Goal: Contribute content: Add original content to the website for others to see

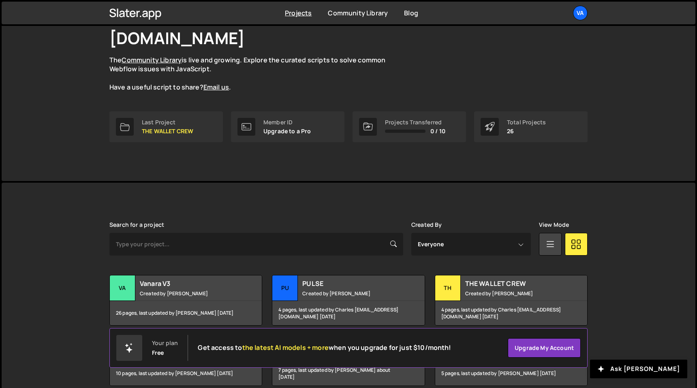
scroll to position [77, 0]
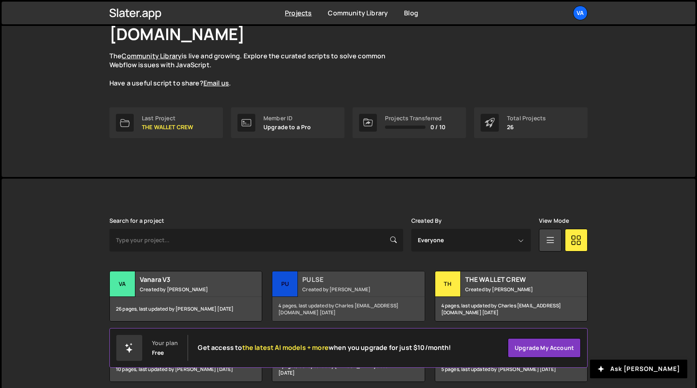
click at [359, 286] on small "Created by [PERSON_NAME]" at bounding box center [351, 289] width 98 height 7
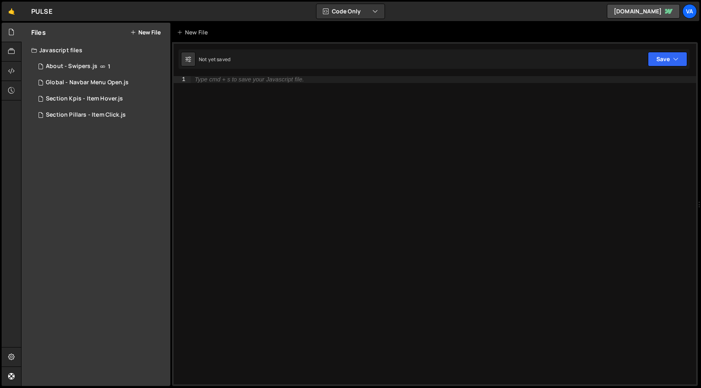
click at [150, 30] on button "New File" at bounding box center [145, 32] width 30 height 6
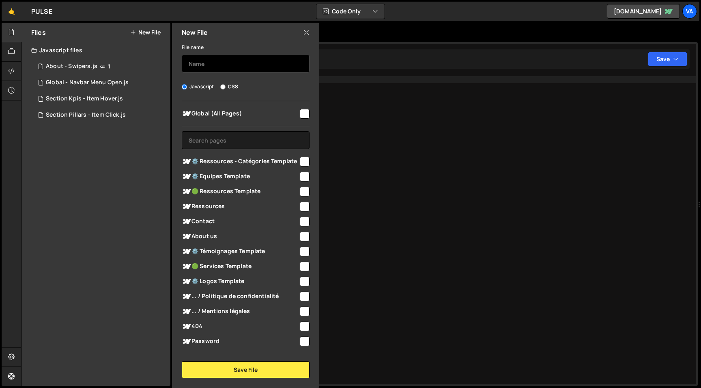
click at [215, 68] on input "text" at bounding box center [246, 64] width 128 height 18
type input "Services - Method Animation"
click at [302, 270] on input "checkbox" at bounding box center [305, 267] width 10 height 10
checkbox input "true"
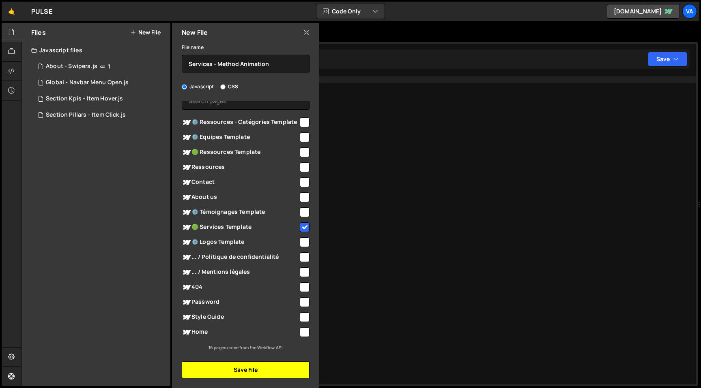
click at [253, 374] on button "Save File" at bounding box center [246, 370] width 128 height 17
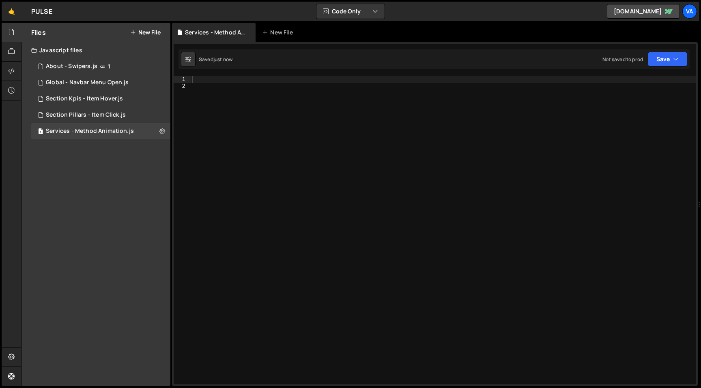
click at [319, 133] on div at bounding box center [443, 237] width 505 height 322
type textarea "/"
click at [239, 84] on div "const methodAnimation ( ) => { } ;" at bounding box center [443, 237] width 505 height 322
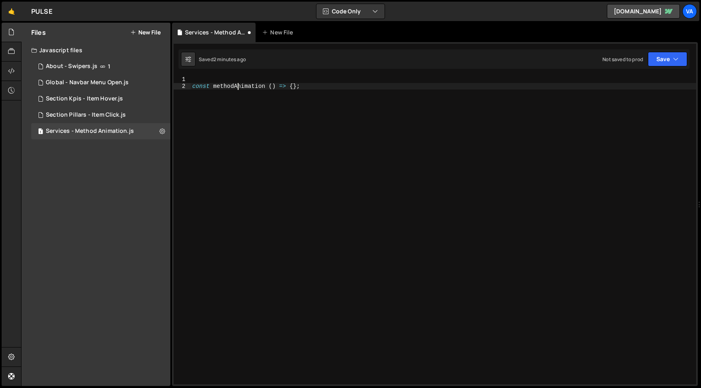
click at [239, 84] on div "const methodAnimation ( ) => { } ;" at bounding box center [443, 237] width 505 height 322
click at [255, 118] on div "const methodAnimation ( ) => { } ;" at bounding box center [443, 237] width 505 height 322
click at [266, 88] on div "const methodAnimation ( ) => { } ;" at bounding box center [443, 237] width 505 height 322
type textarea "const methodAnimation = () => {};"
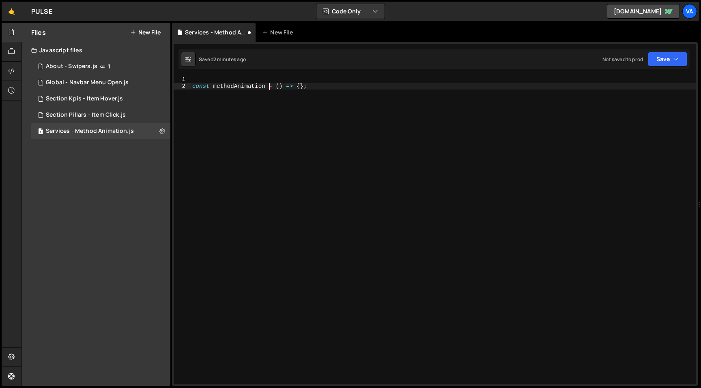
click at [279, 99] on div "const methodAnimation = ( ) => { } ;" at bounding box center [443, 237] width 505 height 322
click at [300, 86] on div "const methodAnimation = ( ) => { } ;" at bounding box center [443, 237] width 505 height 322
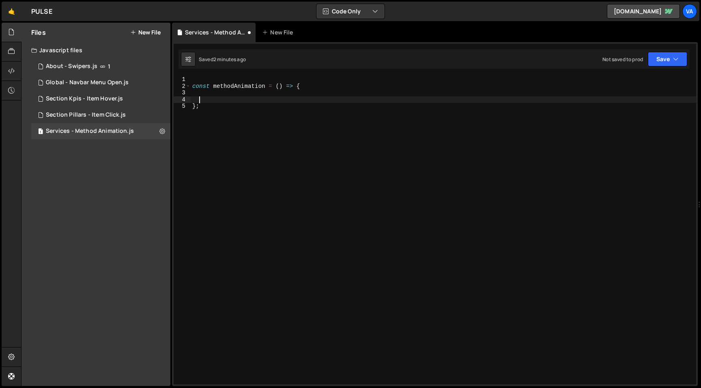
click at [236, 86] on div "const methodAnimation = ( ) => { } ;" at bounding box center [443, 237] width 505 height 322
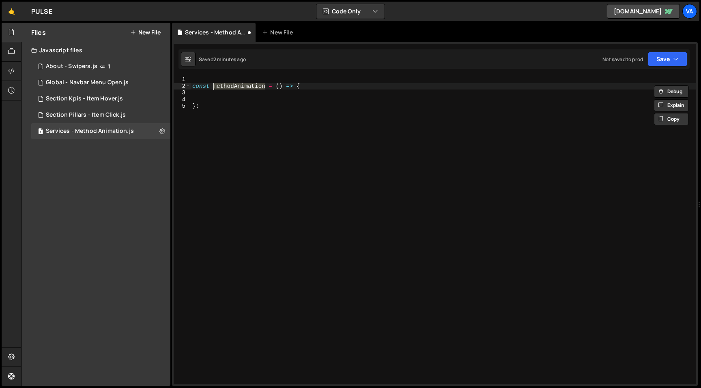
click at [226, 178] on div "const methodAnimation = ( ) => { } ;" at bounding box center [443, 237] width 505 height 322
type textarea "};"
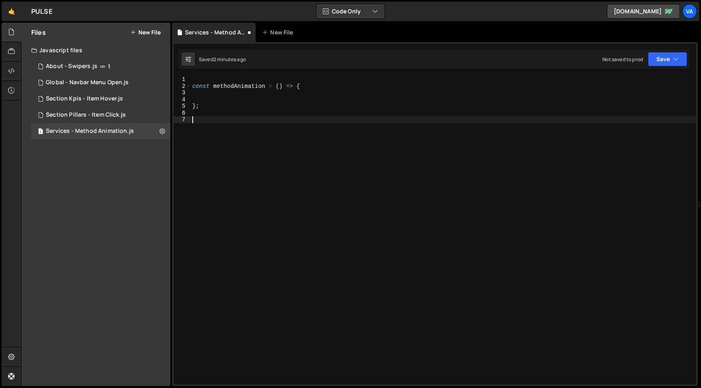
paste textarea "methodAnimation"
type textarea "methodAnimation();"
click at [223, 85] on div "const methodAnimation = ( ) => { } ; methodAnimation ( ) ;" at bounding box center [443, 237] width 505 height 322
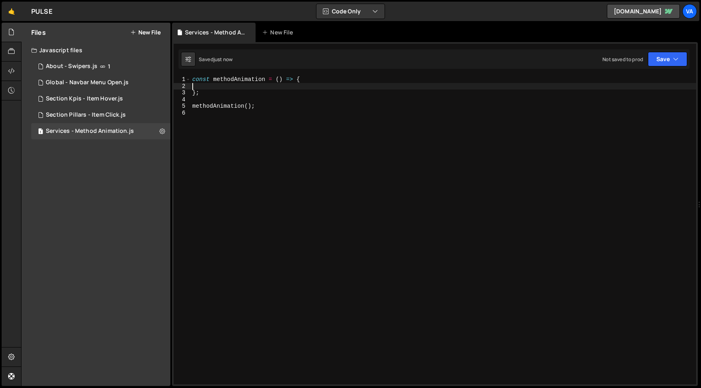
click at [226, 99] on div "const methodAnimation = ( ) => { } ; methodAnimation ( ) ;" at bounding box center [443, 237] width 505 height 322
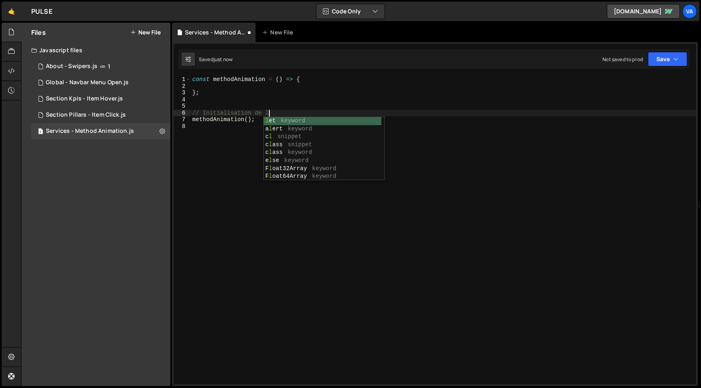
scroll to position [0, 5]
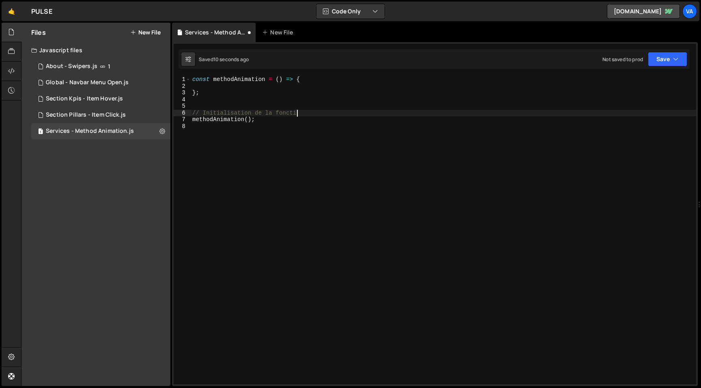
type textarea "// Initialisation de la fonction"
click at [229, 140] on div "const methodAnimation = ( ) => { } ; // Initialisation de la fonction methodAni…" at bounding box center [443, 237] width 505 height 322
click at [246, 97] on div "const methodAnimation = ( ) => { } ; // Initialisation de la fonction methodAni…" at bounding box center [443, 237] width 505 height 322
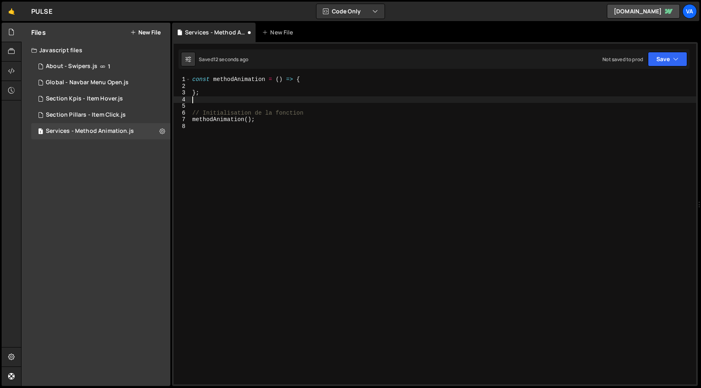
click at [232, 74] on div "1 Type cmd + s to save your Javascript file. הההההההההההההההההההההההההההההההההה…" at bounding box center [434, 214] width 525 height 344
click at [193, 80] on div "const methodAnimation = ( ) => { } ; // Initialisation de la fonction methodAni…" at bounding box center [443, 237] width 505 height 322
type textarea "const methodAnimation = () => {"
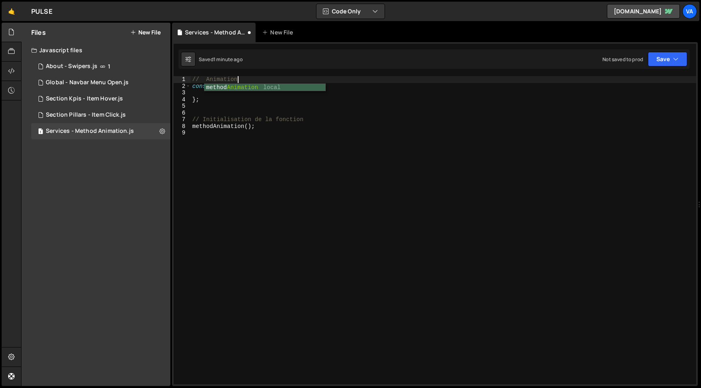
scroll to position [0, 3]
click at [204, 82] on div "// Animation const methodAnimation = ( ) => { } ; // Initialisation de la fonct…" at bounding box center [443, 237] width 505 height 322
click at [258, 77] on div "// Animation const methodAnimation = ( ) => { } ; // Initialisation de la fonct…" at bounding box center [443, 237] width 505 height 322
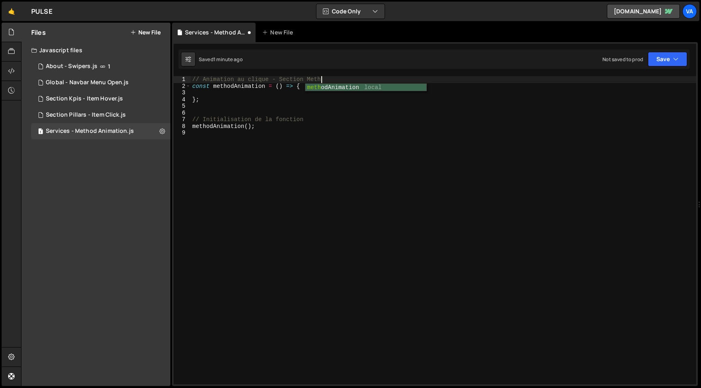
type textarea "// Animation au clique - Section Method"
click at [327, 131] on div "// Animation au clique - Section Method const methodAnimation = ( ) => { } ; //…" at bounding box center [443, 237] width 505 height 322
click at [261, 92] on div "// Animation au clique - Section Method const methodAnimation = ( ) => { } ; //…" at bounding box center [443, 237] width 505 height 322
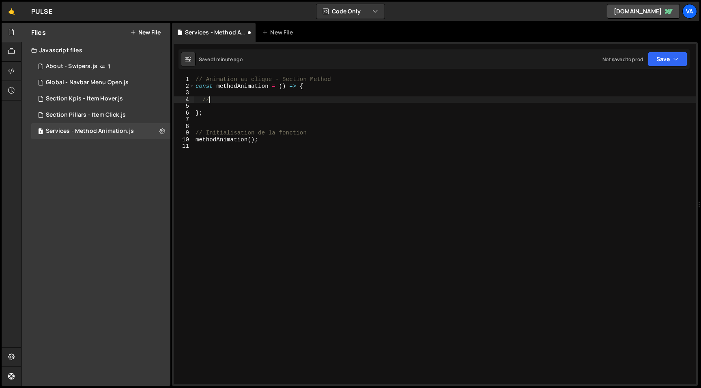
type textarea "//"
click at [195, 122] on div "// Animation au clique - Section Method const methodAnimation = ( ) => { // } ;…" at bounding box center [445, 237] width 502 height 322
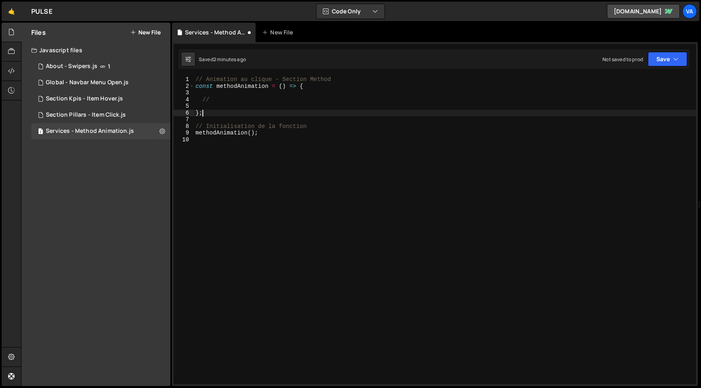
click at [227, 97] on div "// Animation au clique - Section Method const methodAnimation = ( ) => { // } ;…" at bounding box center [445, 237] width 502 height 322
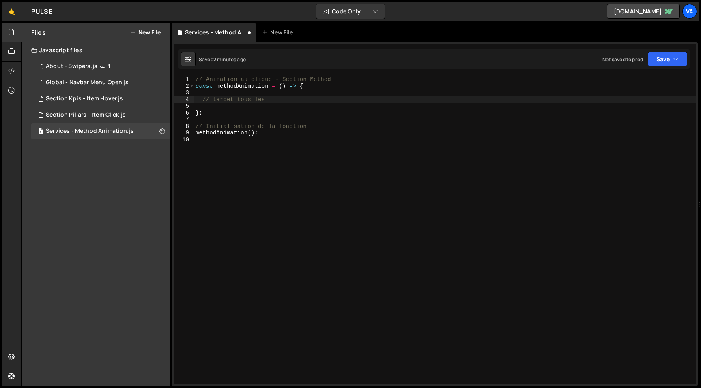
scroll to position [0, 5]
paste textarea "service-method_item"
type textarea "// target tous les .service-method_item"
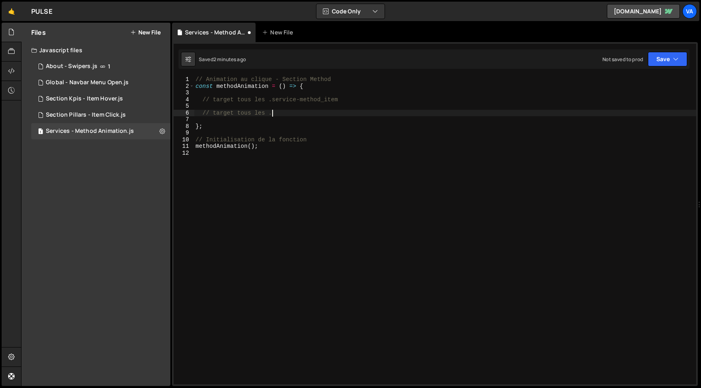
paste textarea "service-method_bg-img"
type textarea "// target tous les .service-method_bg-img"
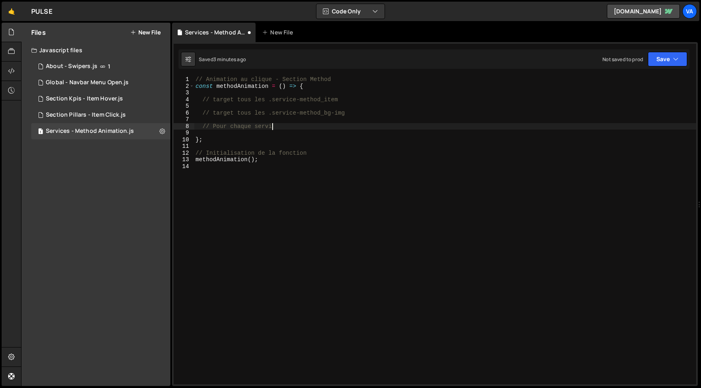
scroll to position [0, 4]
drag, startPoint x: 342, startPoint y: 99, endPoint x: 268, endPoint y: 101, distance: 73.8
click at [268, 101] on div "// Animation au clique - Section Method const methodAnimation = ( ) => { // tar…" at bounding box center [445, 237] width 502 height 322
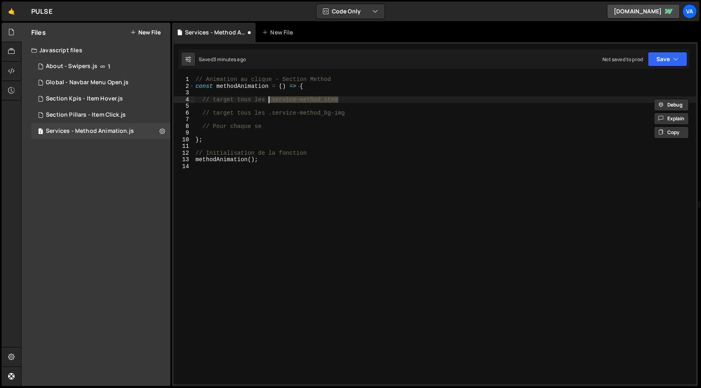
click at [268, 129] on div "// Animation au clique - Section Method const methodAnimation = ( ) => { // tar…" at bounding box center [445, 237] width 502 height 322
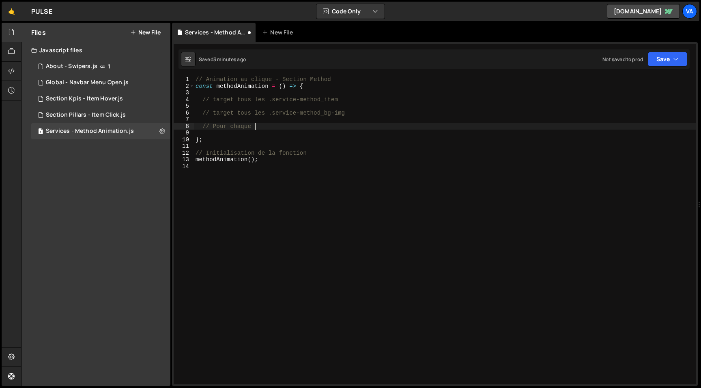
scroll to position [0, 4]
paste textarea ".service-method_item"
drag, startPoint x: 476, startPoint y: 126, endPoint x: 446, endPoint y: 128, distance: 30.5
click at [446, 128] on div "// Animation au clique - Section Method const methodAnimation = ( ) => { // tar…" at bounding box center [445, 237] width 502 height 322
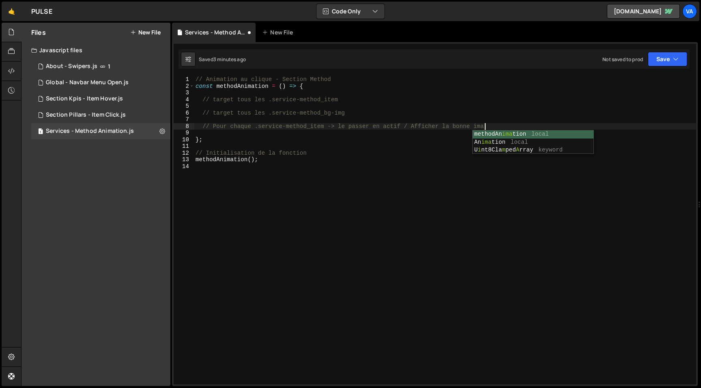
scroll to position [0, 20]
click at [339, 127] on div "// Animation au clique - Section Method const methodAnimation = ( ) => { // tar…" at bounding box center [445, 237] width 502 height 322
click at [517, 124] on div "// Animation au clique - Section Method const methodAnimation = ( ) => { // tar…" at bounding box center [445, 237] width 502 height 322
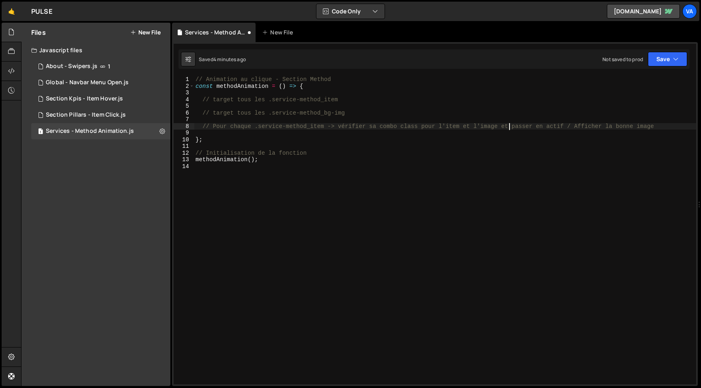
click at [596, 124] on div "// Animation au clique - Section Method const methodAnimation = ( ) => { // tar…" at bounding box center [445, 237] width 502 height 322
drag, startPoint x: 658, startPoint y: 125, endPoint x: 566, endPoint y: 127, distance: 91.2
click at [566, 127] on div "// Animation au clique - Section Method const methodAnimation = ( ) => { // tar…" at bounding box center [445, 237] width 502 height 322
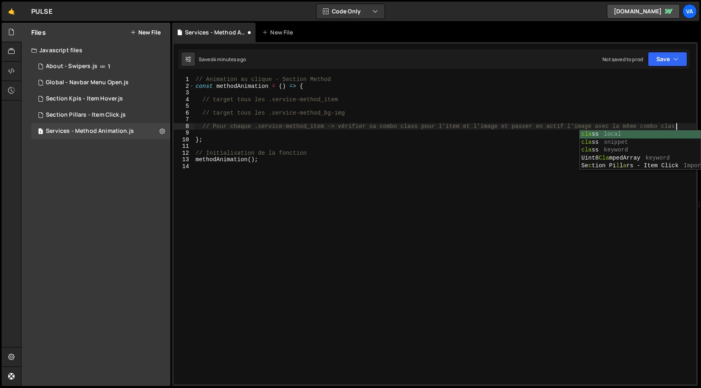
scroll to position [0, 3]
click at [370, 114] on div "// Animation au clique - Section Method const methodAnimation = ( ) => { // tar…" at bounding box center [445, 237] width 502 height 322
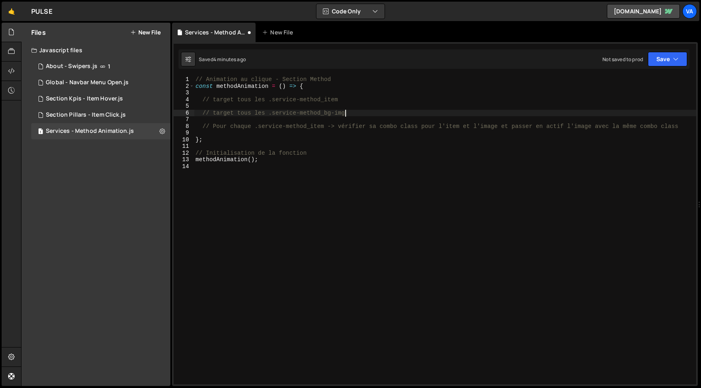
click at [682, 127] on div "// Animation au clique - Section Method const methodAnimation = ( ) => { // tar…" at bounding box center [445, 237] width 502 height 322
type textarea "// Pour chaque .service-method_item -> vérifier sa combo class pour l'item et l…"
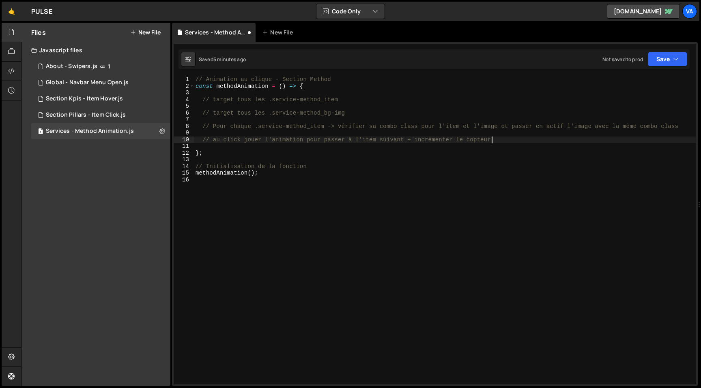
scroll to position [0, 20]
type textarea "// au click jouer l'animation pour passer à l'item suivant + incrémenter le com…"
click at [287, 208] on div "// Animation au clique - Section Method const methodAnimation = ( ) => { // tar…" at bounding box center [445, 237] width 502 height 322
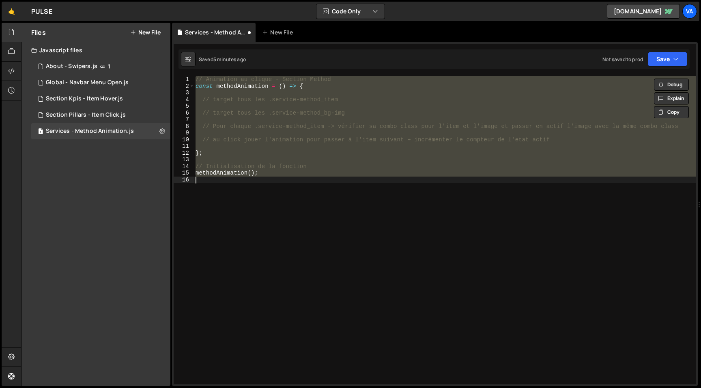
type textarea "methodAnimation();"
click at [294, 240] on div "// Animation au clique - Section Method const methodAnimation = ( ) => { // tar…" at bounding box center [445, 237] width 502 height 322
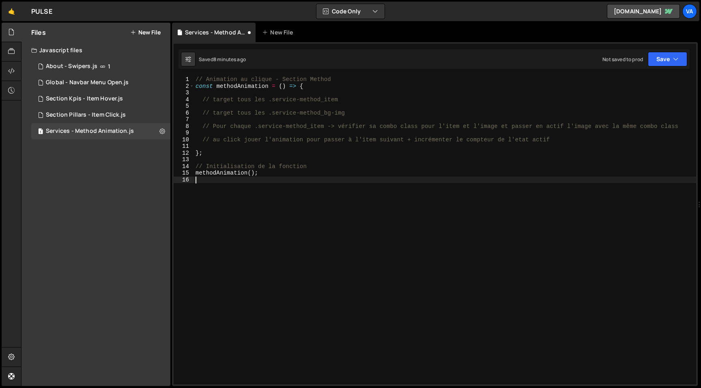
click at [284, 243] on div "// Animation au clique - Section Method const methodAnimation = ( ) => { // tar…" at bounding box center [445, 237] width 502 height 322
click at [257, 247] on div "// Animation au clique - Section Method const methodAnimation = ( ) => { // tar…" at bounding box center [445, 237] width 502 height 322
type textarea "methodAnimation();"
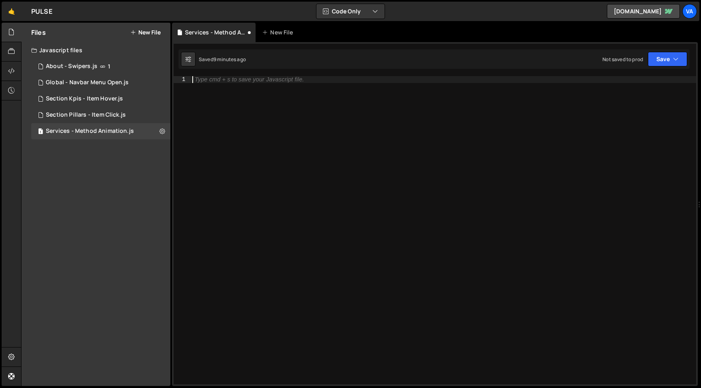
paste textarea "document.addEventListener('DOMContentLoaded', methodAnimation);"
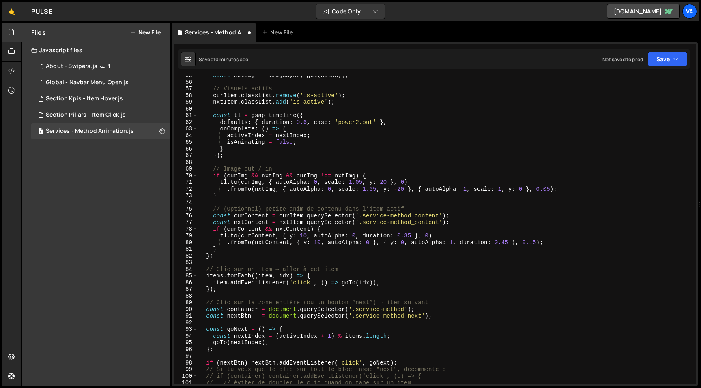
scroll to position [365, 0]
click at [407, 139] on div "const nxtImg = imageByKey . get ( nxtKey ) ; // Visuels actifs curItem . classL…" at bounding box center [444, 233] width 495 height 322
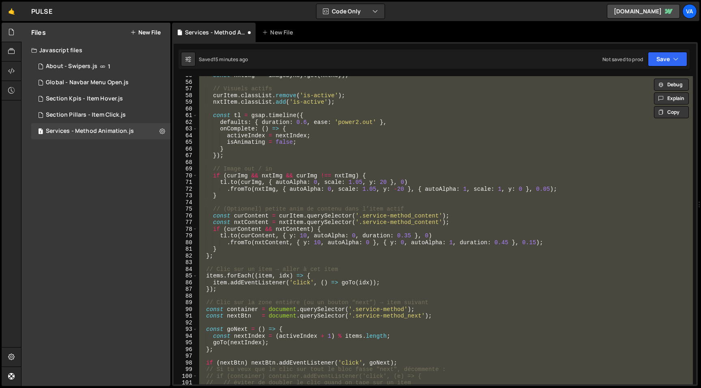
paste textarea "document.addEventListener('DOMContentLoaded', initServiceM"
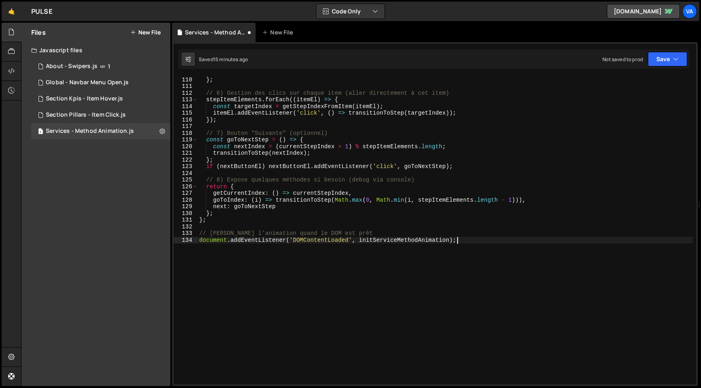
scroll to position [729, 0]
drag, startPoint x: 358, startPoint y: 240, endPoint x: 196, endPoint y: 243, distance: 162.6
click at [196, 243] on div "document.addEventListener('DOMContentLoaded', initServiceMethodAnimation); 109 …" at bounding box center [435, 230] width 522 height 309
click at [289, 242] on div ". fromTo ([ nxtTitle , nxtText , nxtNumber ] , { y : 8 , autoAlpha : 0 } , { y …" at bounding box center [444, 231] width 495 height 322
type textarea "initServiceMethodAnimation();"
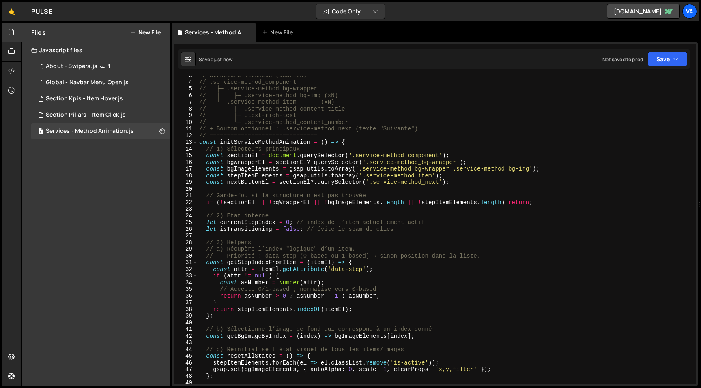
scroll to position [17, 0]
click at [163, 135] on icon at bounding box center [162, 131] width 6 height 8
type input "Services - Method Animation"
radio input "true"
checkbox input "true"
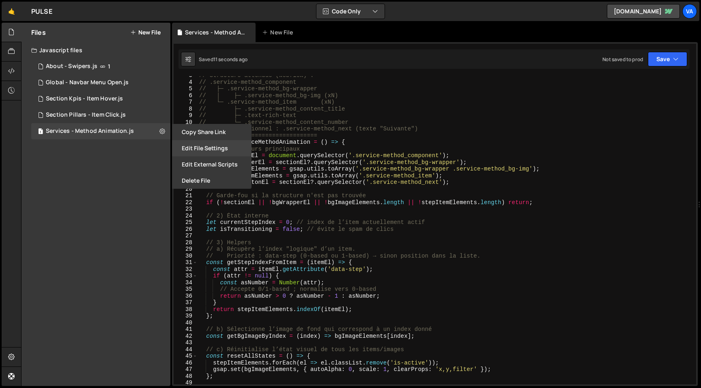
click at [199, 147] on button "Edit File Settings" at bounding box center [211, 148] width 79 height 16
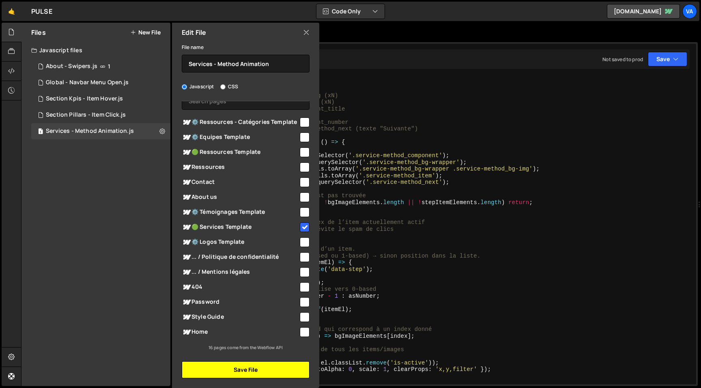
click at [243, 369] on button "Save File" at bounding box center [246, 370] width 128 height 17
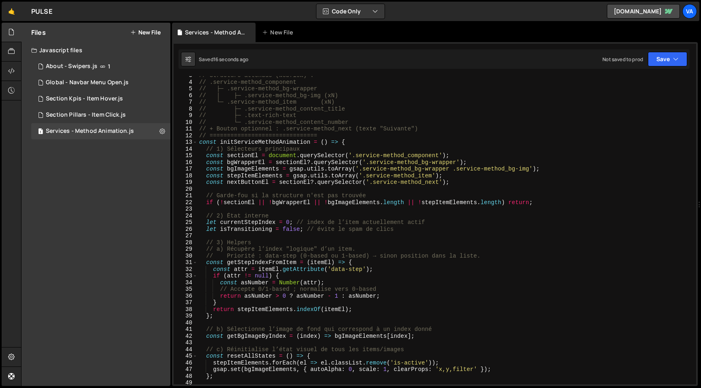
click at [481, 230] on div "// Structure attendue (Webflow) : // .service-method_component // ├─ .service-m…" at bounding box center [444, 233] width 495 height 322
type textarea "let isTransitioning = false; // évite le spam de clics"
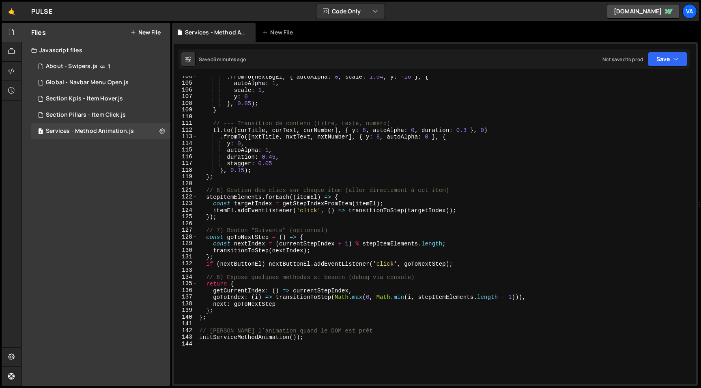
scroll to position [717, 0]
